Goal: Task Accomplishment & Management: Manage account settings

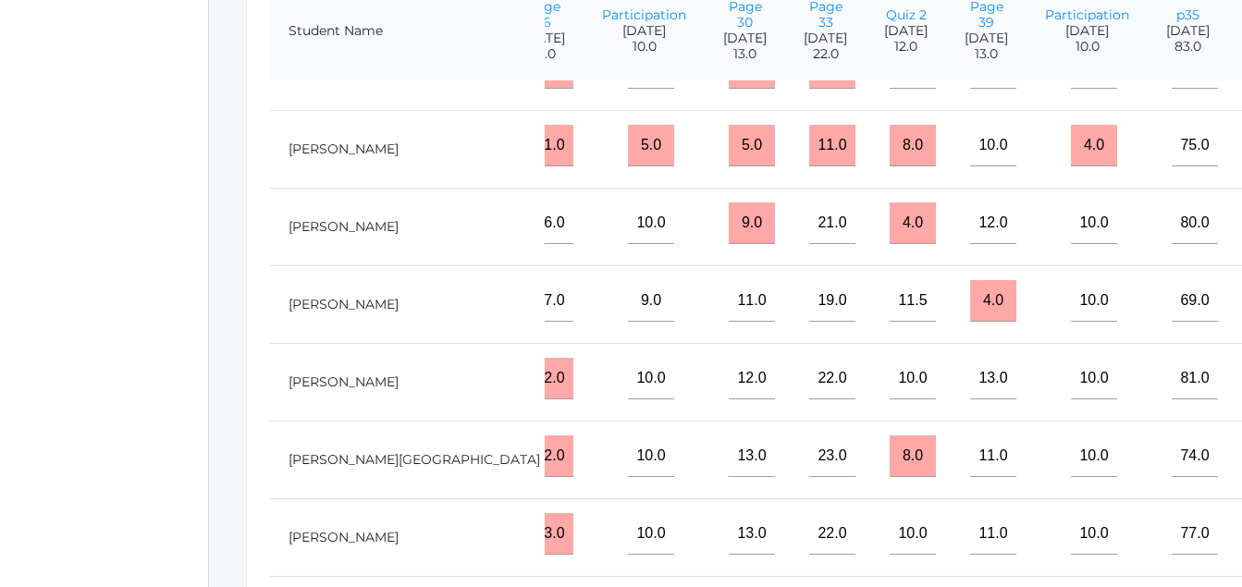
scroll to position [126, 1108]
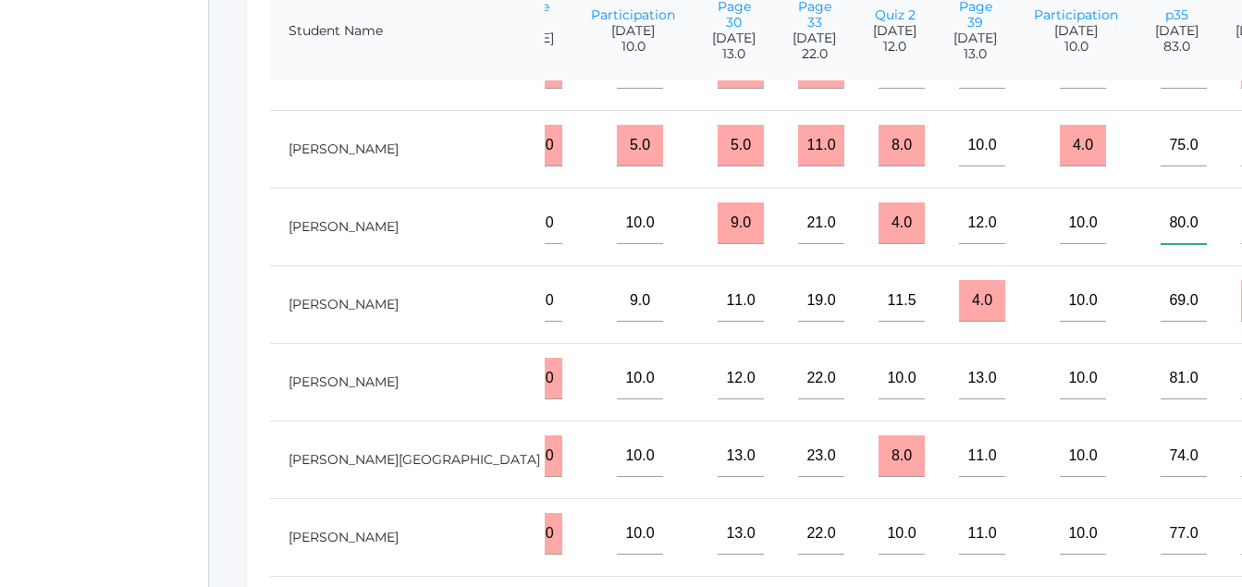
click at [1160, 244] on input"] "80.0" at bounding box center [1183, 223] width 46 height 42
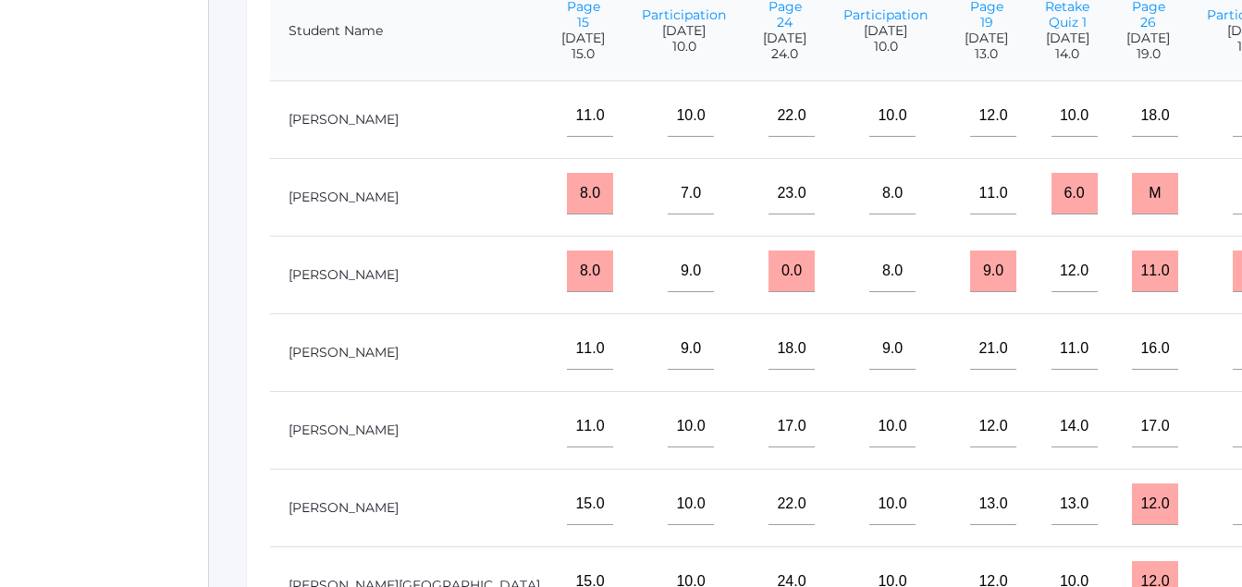
scroll to position [0, 490]
type input"] "83.0"
click at [972, 370] on input"] "21.0" at bounding box center [995, 349] width 46 height 42
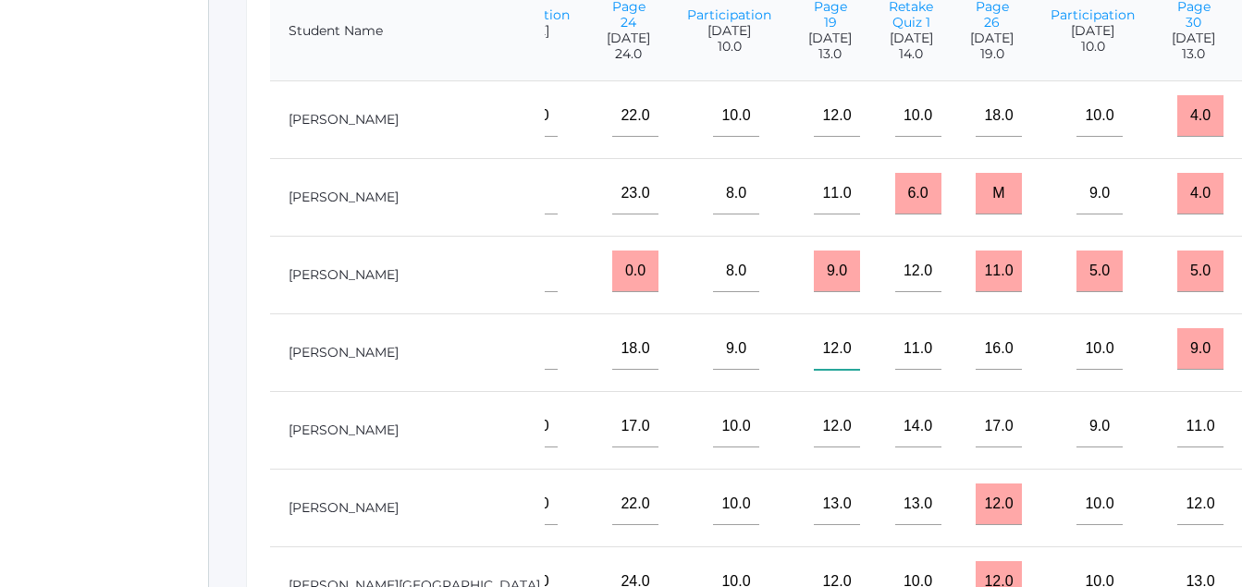
type input"] "12.0"
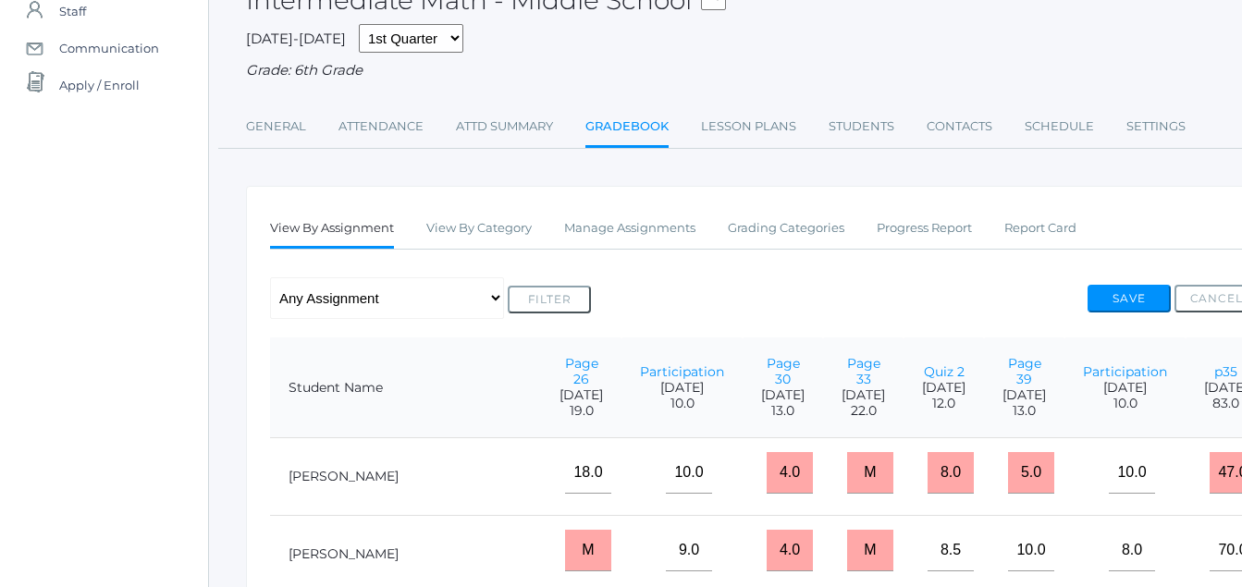
scroll to position [124, 0]
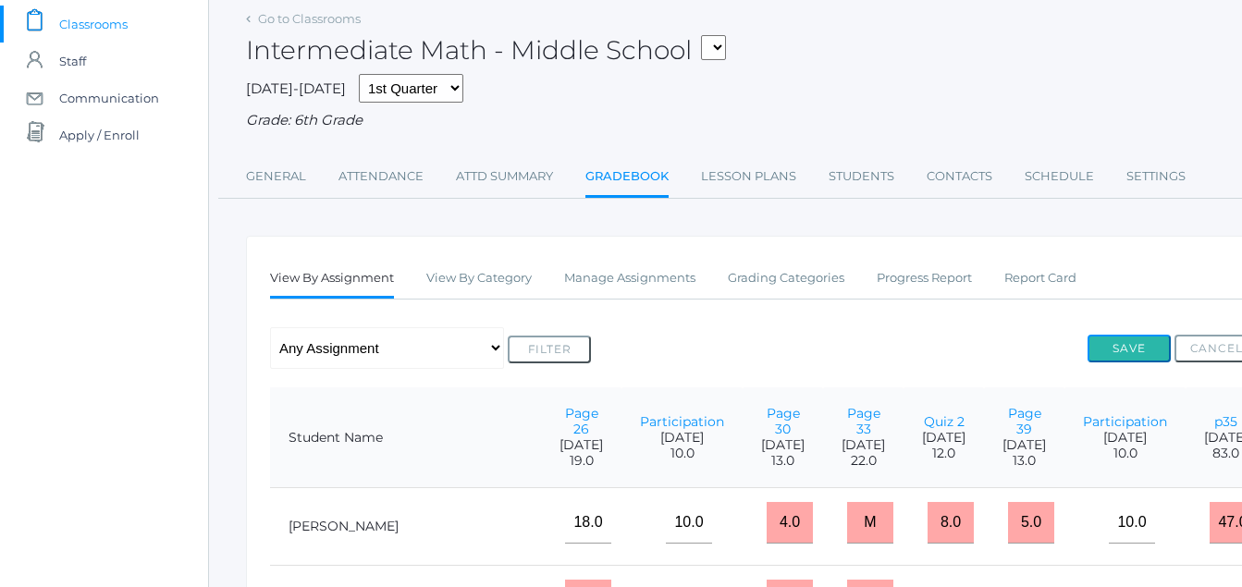
click at [1135, 350] on button "Save" at bounding box center [1128, 349] width 83 height 28
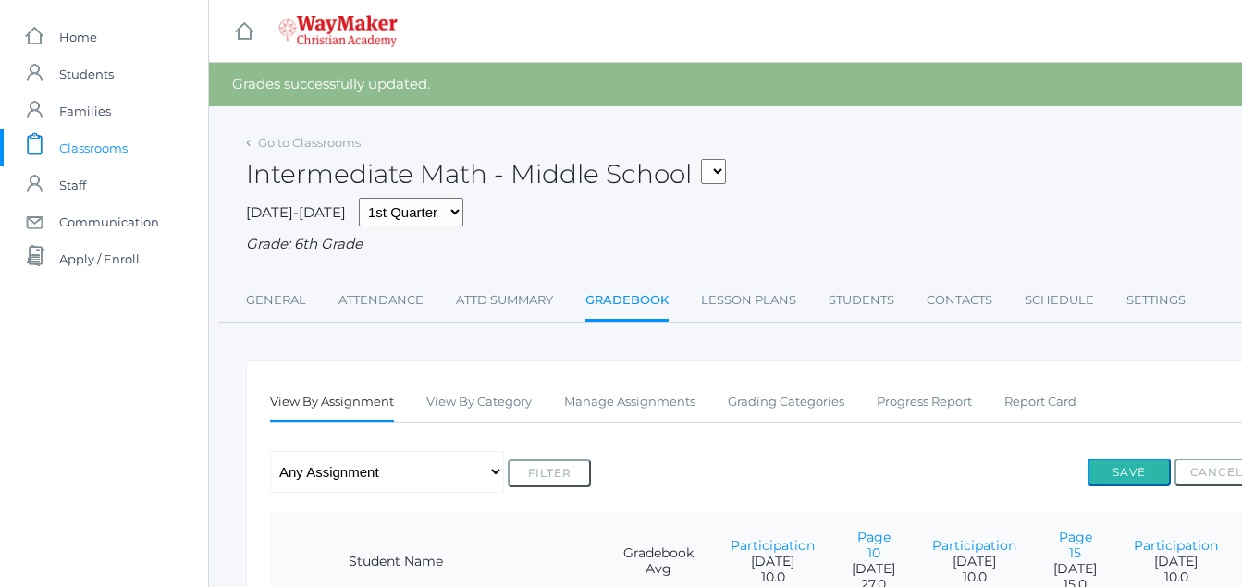
click at [1130, 475] on button "Save" at bounding box center [1128, 473] width 83 height 28
click at [1130, 478] on button "Save" at bounding box center [1128, 473] width 83 height 28
click at [1124, 476] on button "Save" at bounding box center [1128, 473] width 83 height 28
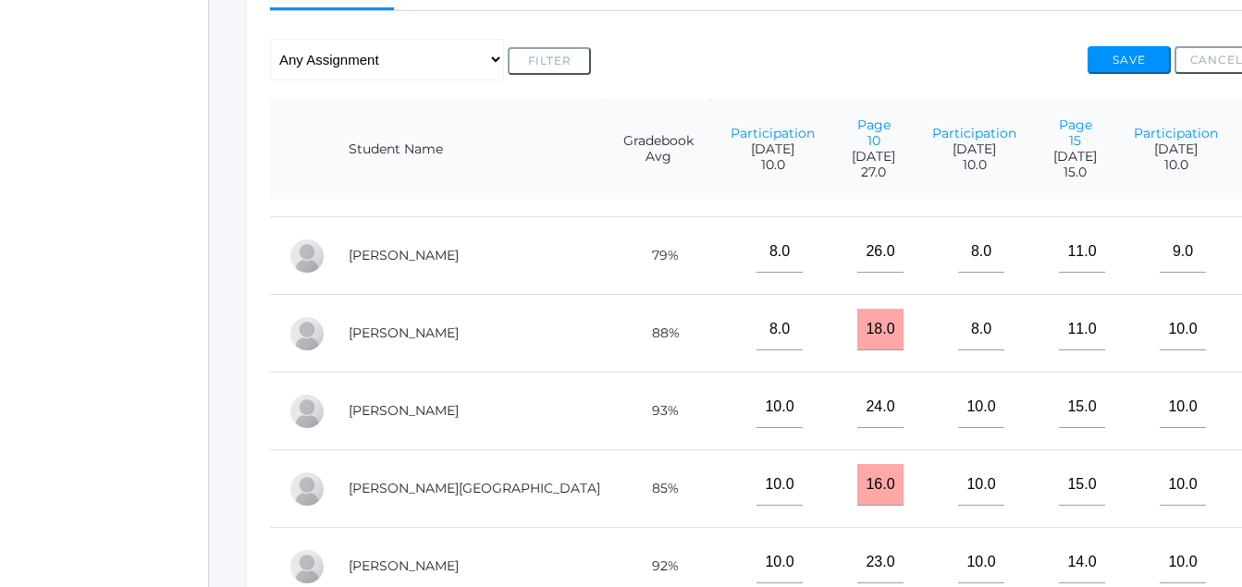
scroll to position [414, 0]
